Goal: Information Seeking & Learning: Learn about a topic

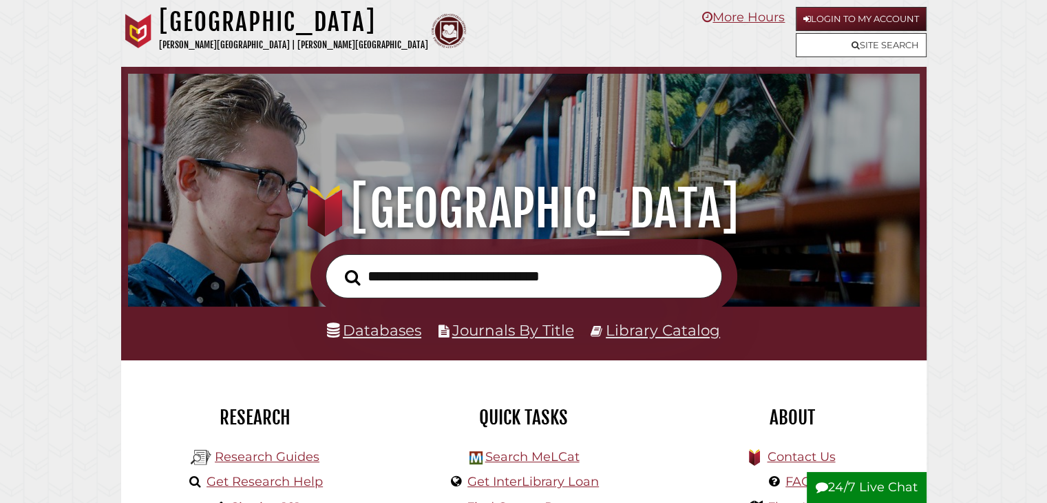
scroll to position [262, 785]
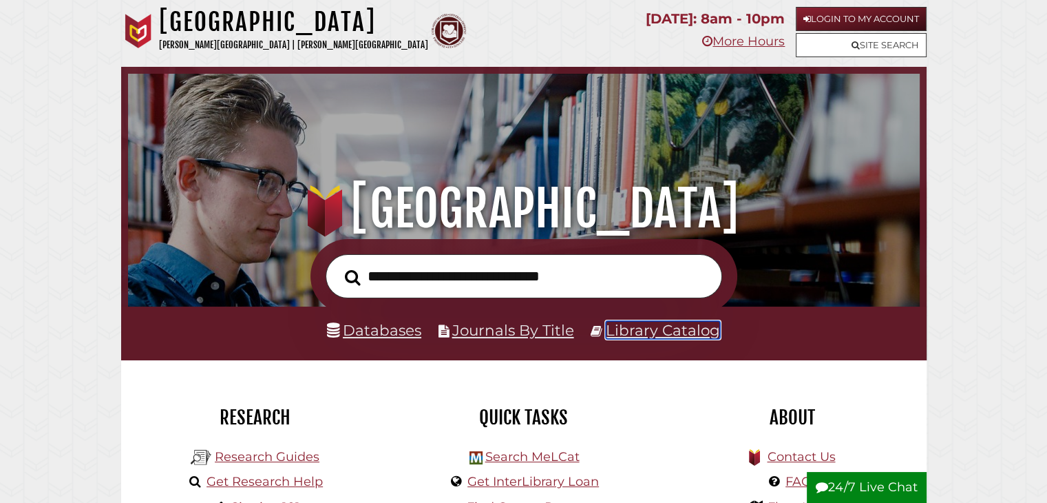
click at [623, 330] on link "Library Catalog" at bounding box center [663, 330] width 114 height 18
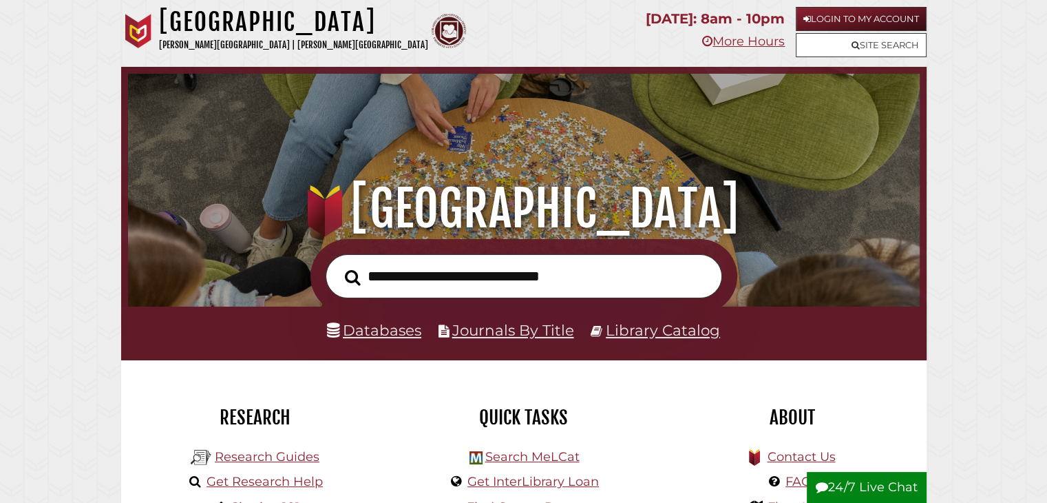
scroll to position [262, 785]
click at [669, 337] on link "Library Catalog" at bounding box center [663, 330] width 114 height 18
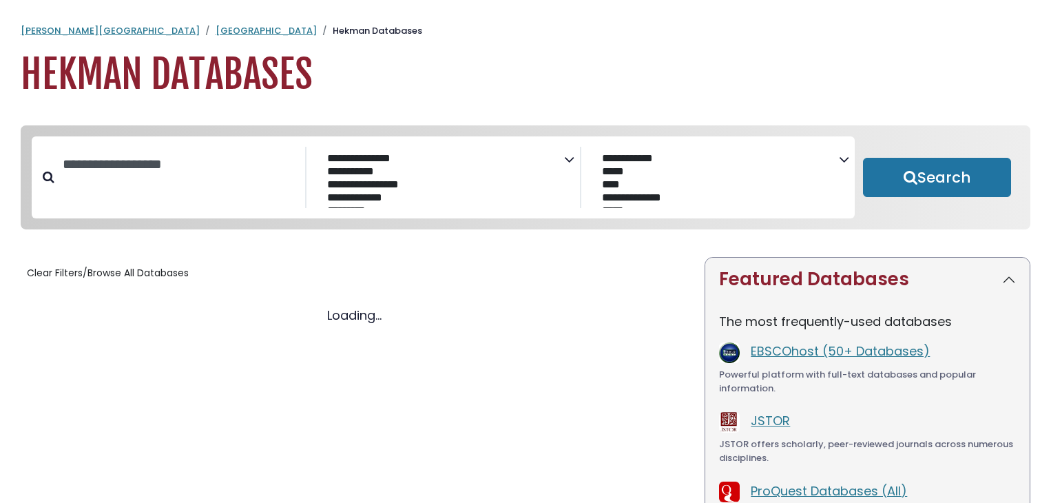
select select "Database Subject Filter"
select select "Database Vendors Filter"
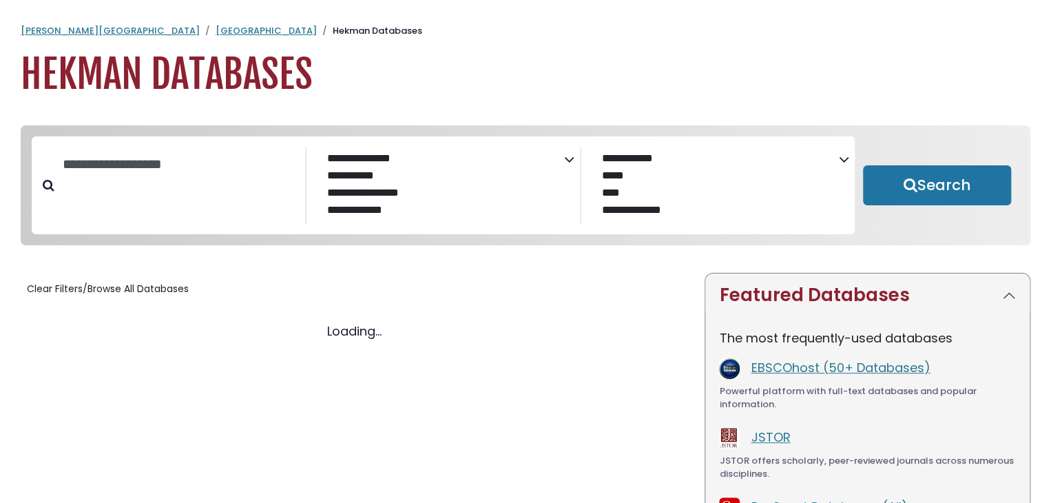
select select "Database Subject Filter"
select select "Database Vendors Filter"
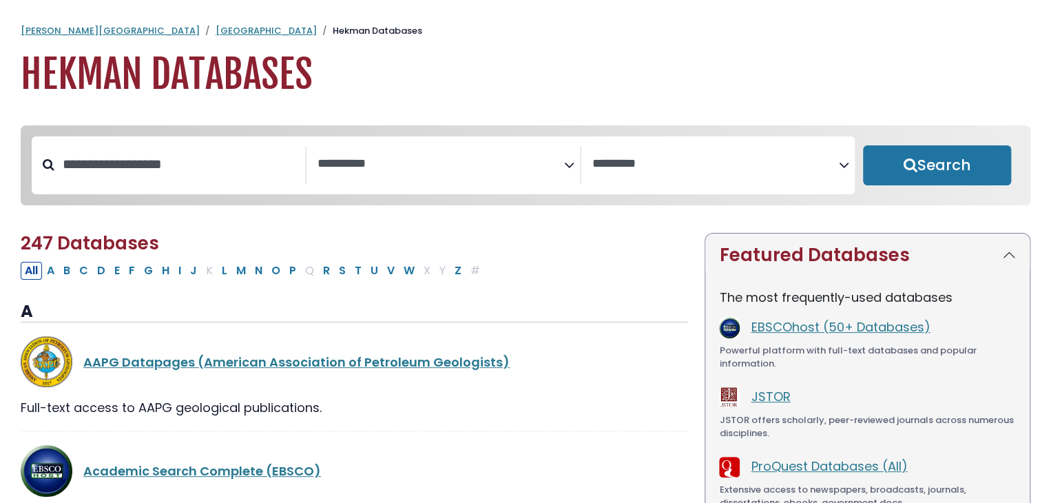
select select "Database Subject Filter"
select select "Database Vendors Filter"
click at [346, 169] on textarea "Search" at bounding box center [440, 164] width 246 height 14
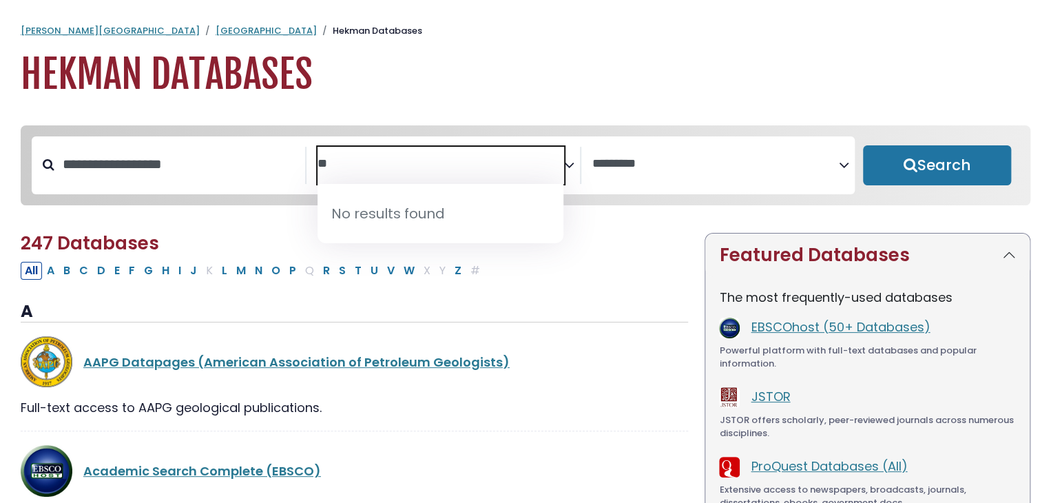
type textarea "*"
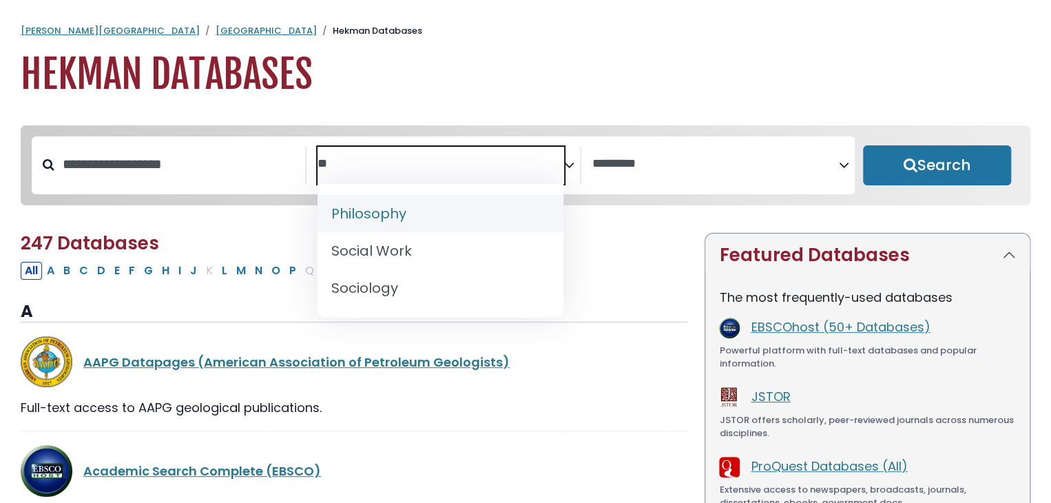
type textarea "*"
type textarea "*******"
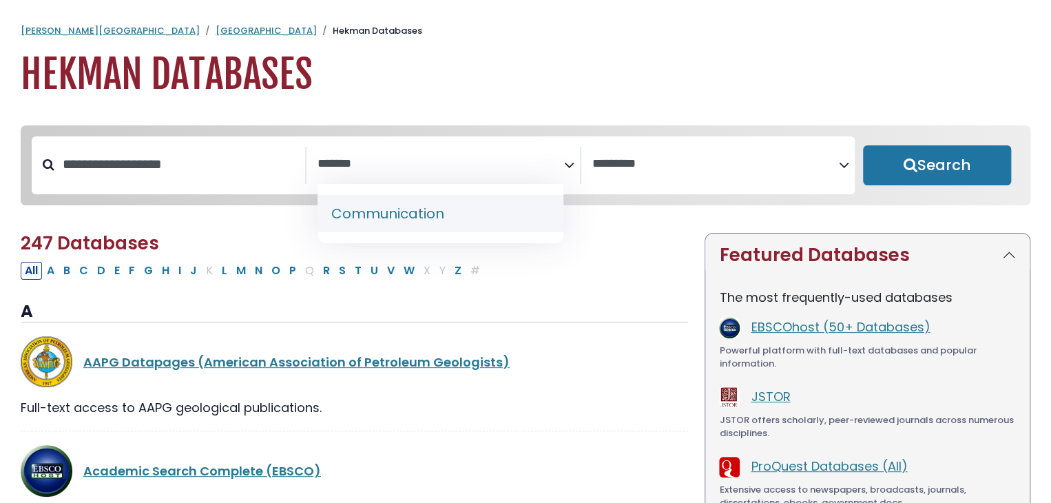
select select "*****"
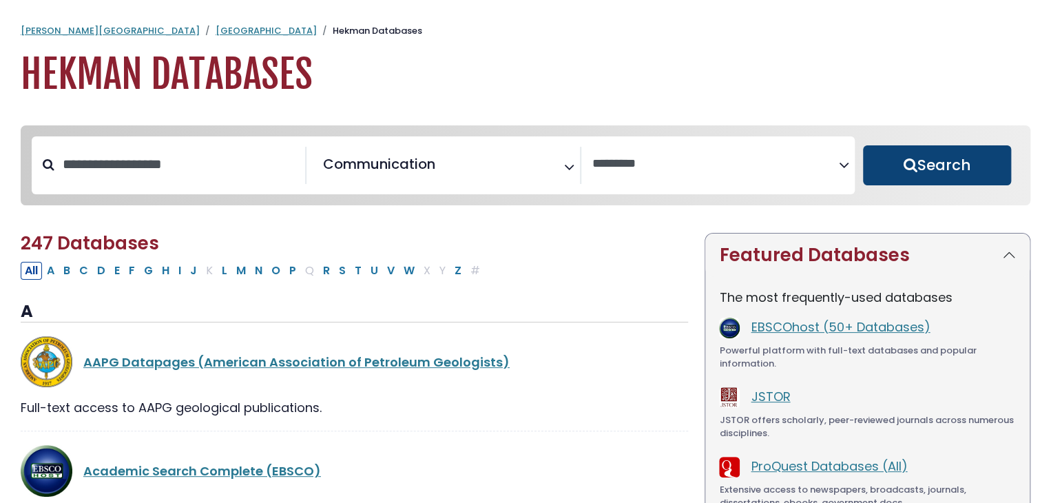
click at [898, 184] on button "Search" at bounding box center [937, 165] width 148 height 40
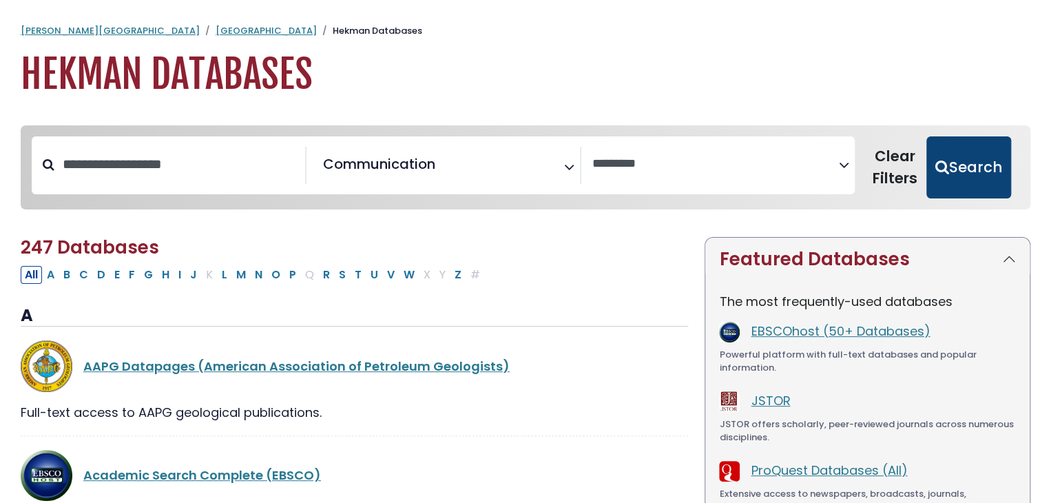
select select "Database Vendors Filter"
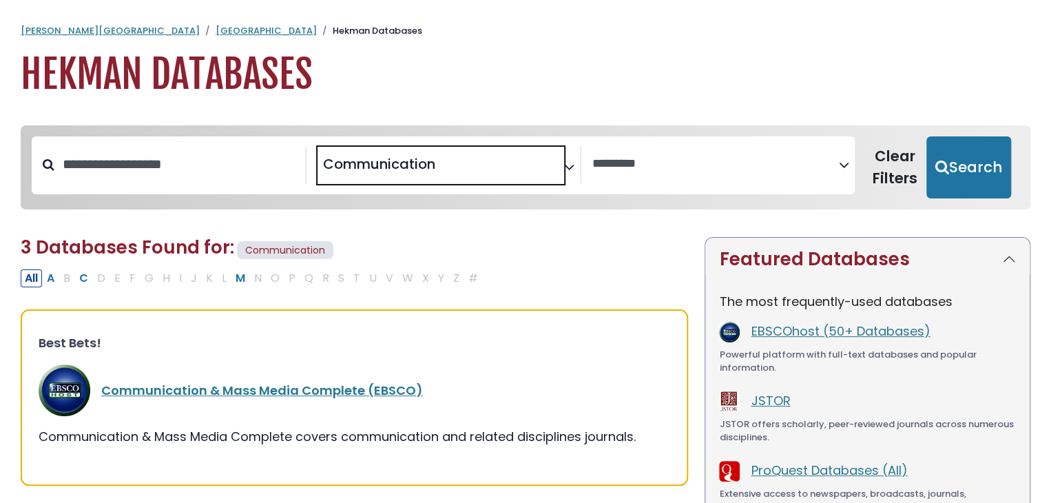
click at [449, 163] on span "× Communication" at bounding box center [440, 165] width 246 height 37
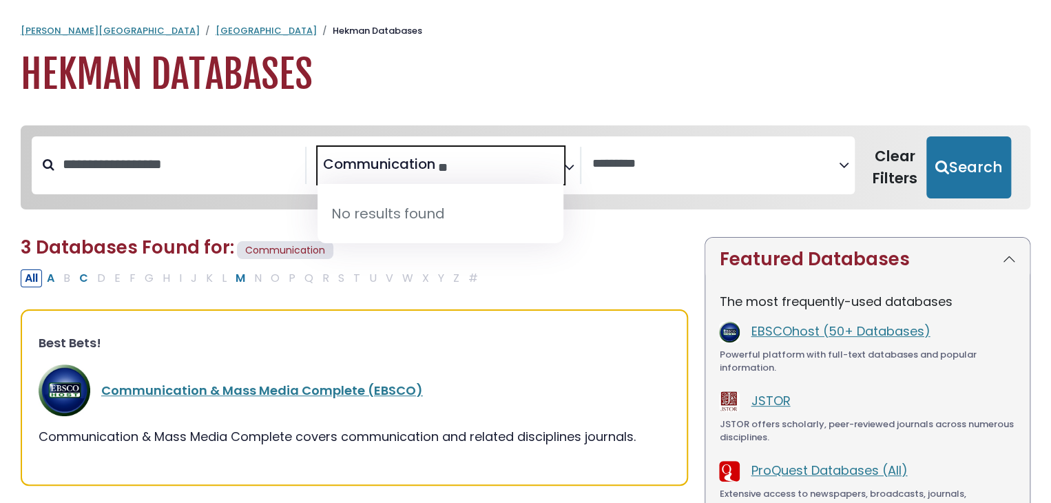
type textarea "*"
type textarea "**********"
select select "Database Subject Filter"
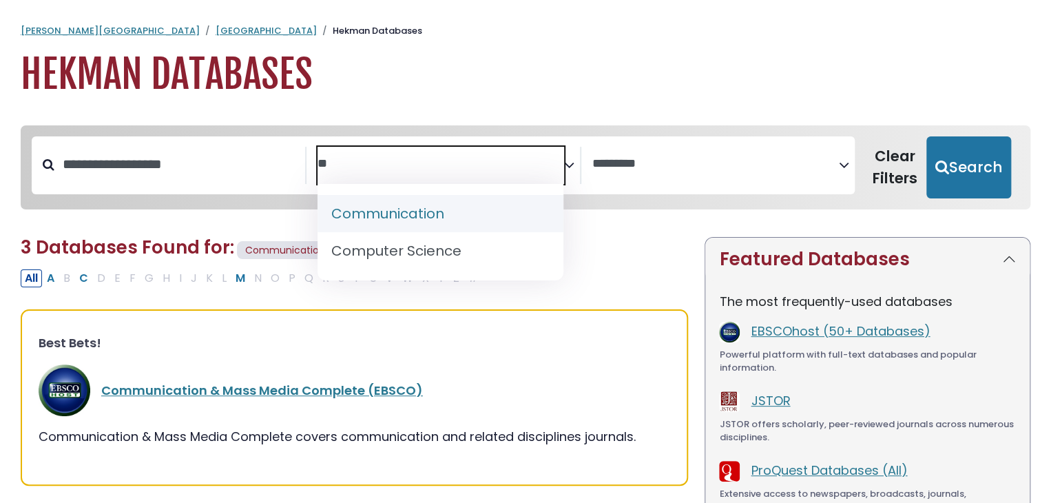
type textarea "*"
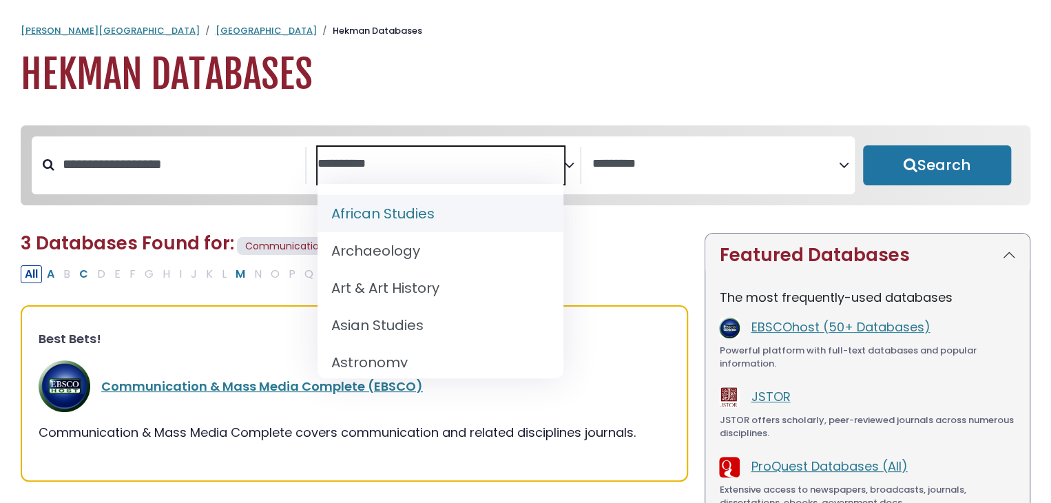
select select "Database Subject Filter"
select select "Database Vendors Filter"
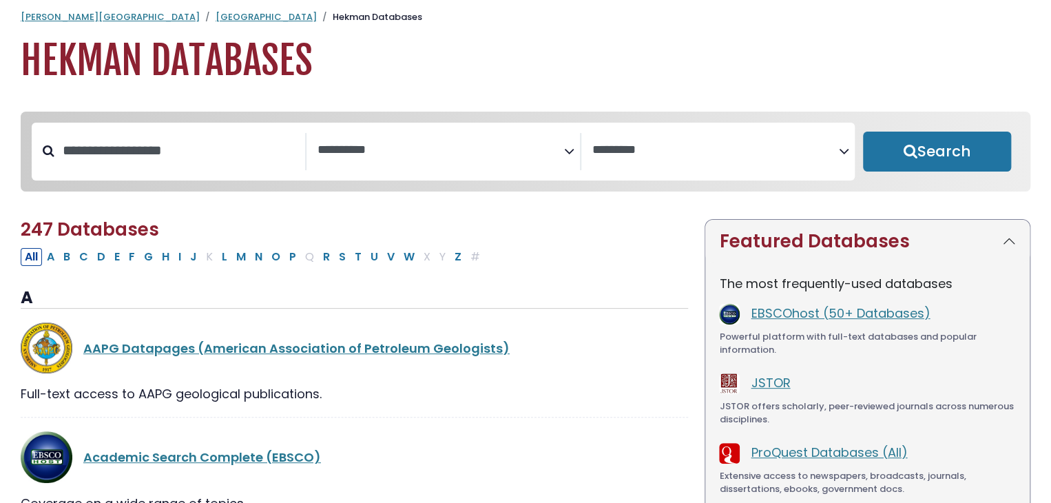
scroll to position [8, 0]
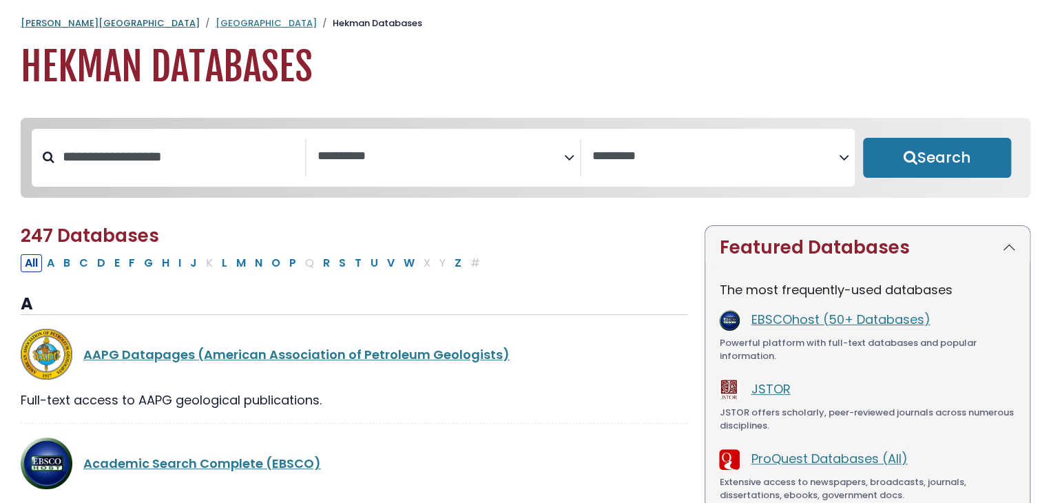
click at [52, 25] on link "[PERSON_NAME][GEOGRAPHIC_DATA]" at bounding box center [110, 23] width 179 height 13
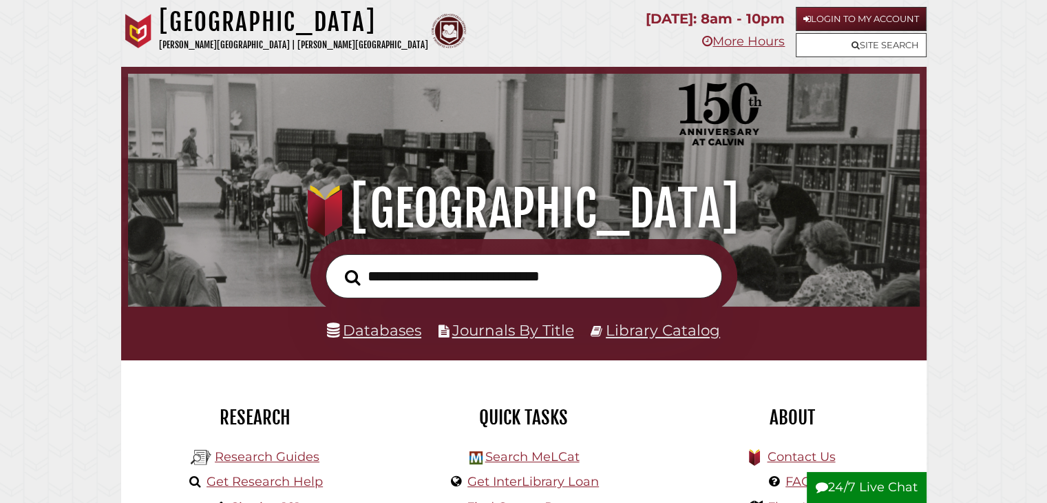
scroll to position [262, 785]
click at [849, 8] on link "Login to My Account" at bounding box center [861, 19] width 131 height 24
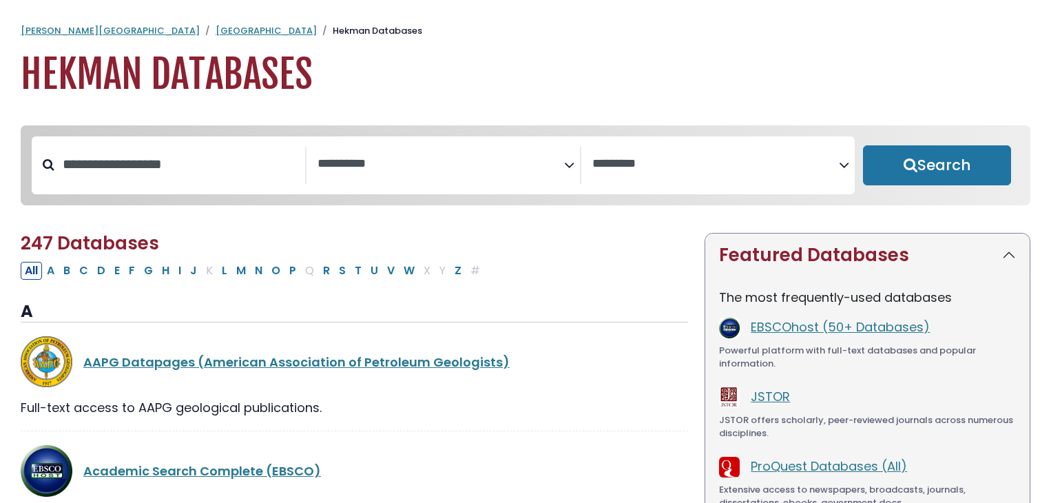
select select "Database Subject Filter"
select select "Database Vendors Filter"
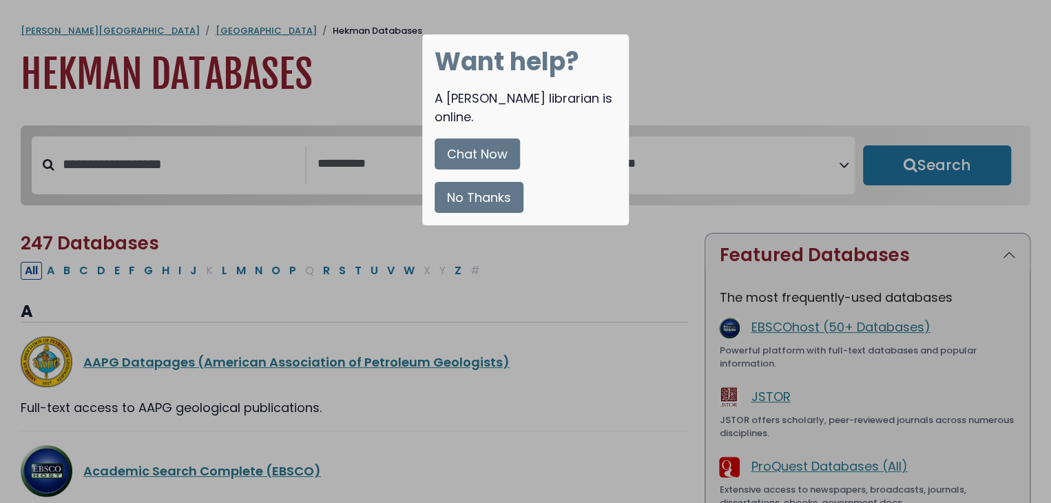
click at [476, 182] on button "No Thanks" at bounding box center [478, 197] width 89 height 31
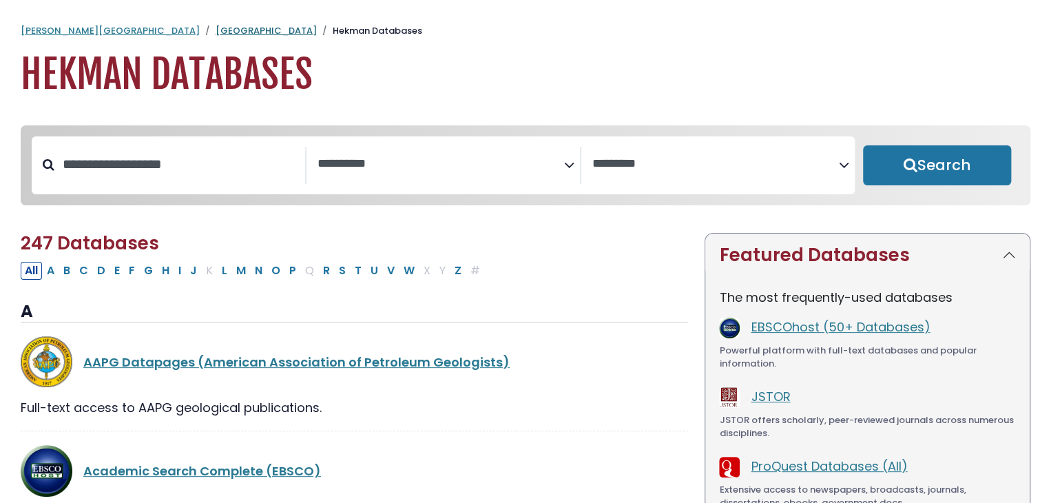
click at [215, 28] on link "[GEOGRAPHIC_DATA]" at bounding box center [265, 30] width 101 height 13
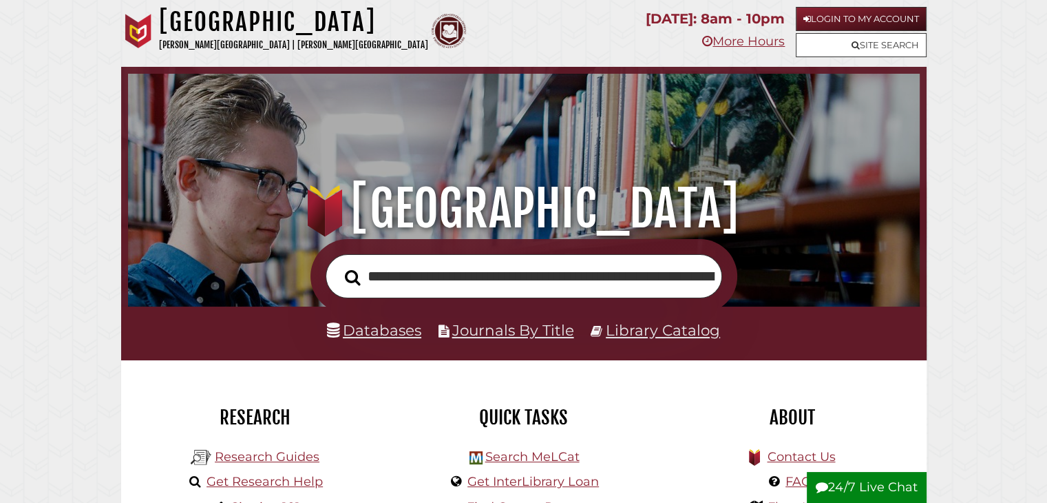
scroll to position [0, 1809]
type input "**********"
click at [338, 265] on button "Search" at bounding box center [353, 277] width 30 height 24
